Goal: Transaction & Acquisition: Book appointment/travel/reservation

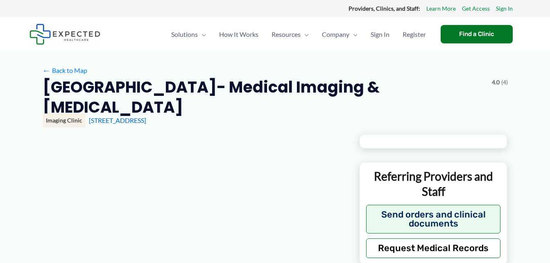
type input "**********"
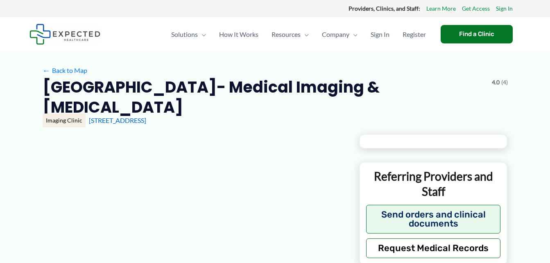
type input "**********"
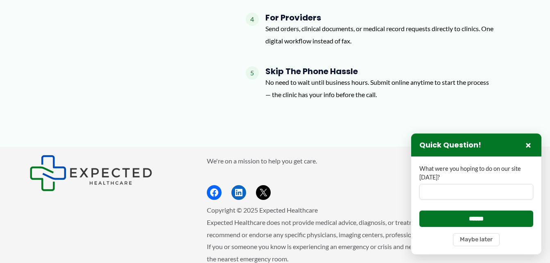
scroll to position [1033, 0]
